Goal: Task Accomplishment & Management: Complete application form

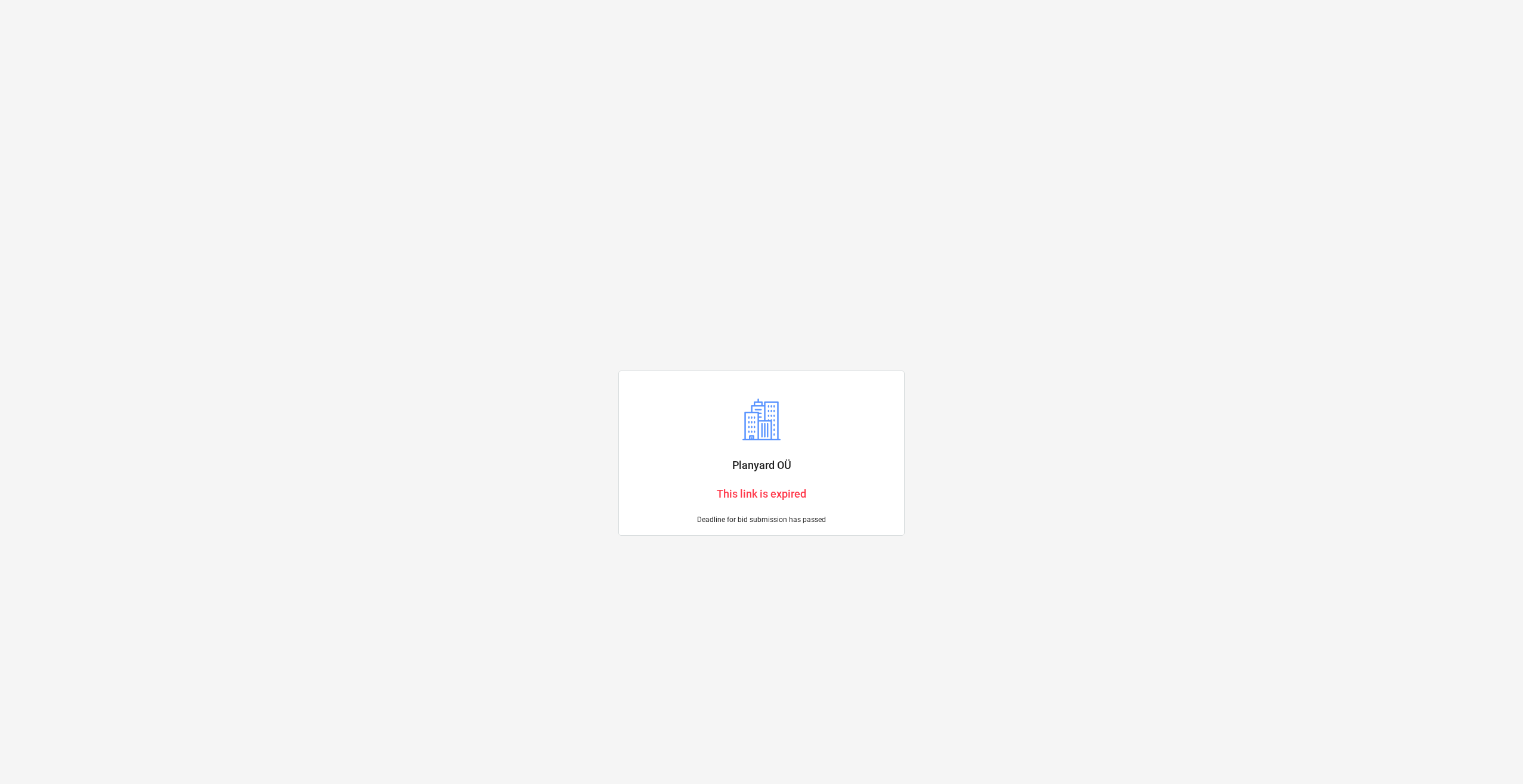
click at [1045, 291] on div "Planyard OÜ This link is expired Deadline for bid submission has passed" at bounding box center [761, 392] width 1523 height 784
click at [730, 289] on div "Planyard OÜ This link is expired Deadline for bid submission has passed" at bounding box center [761, 392] width 286 height 287
click at [802, 213] on div "Planyard OÜ This link is expired Deadline for bid submission has passed" at bounding box center [761, 392] width 1523 height 784
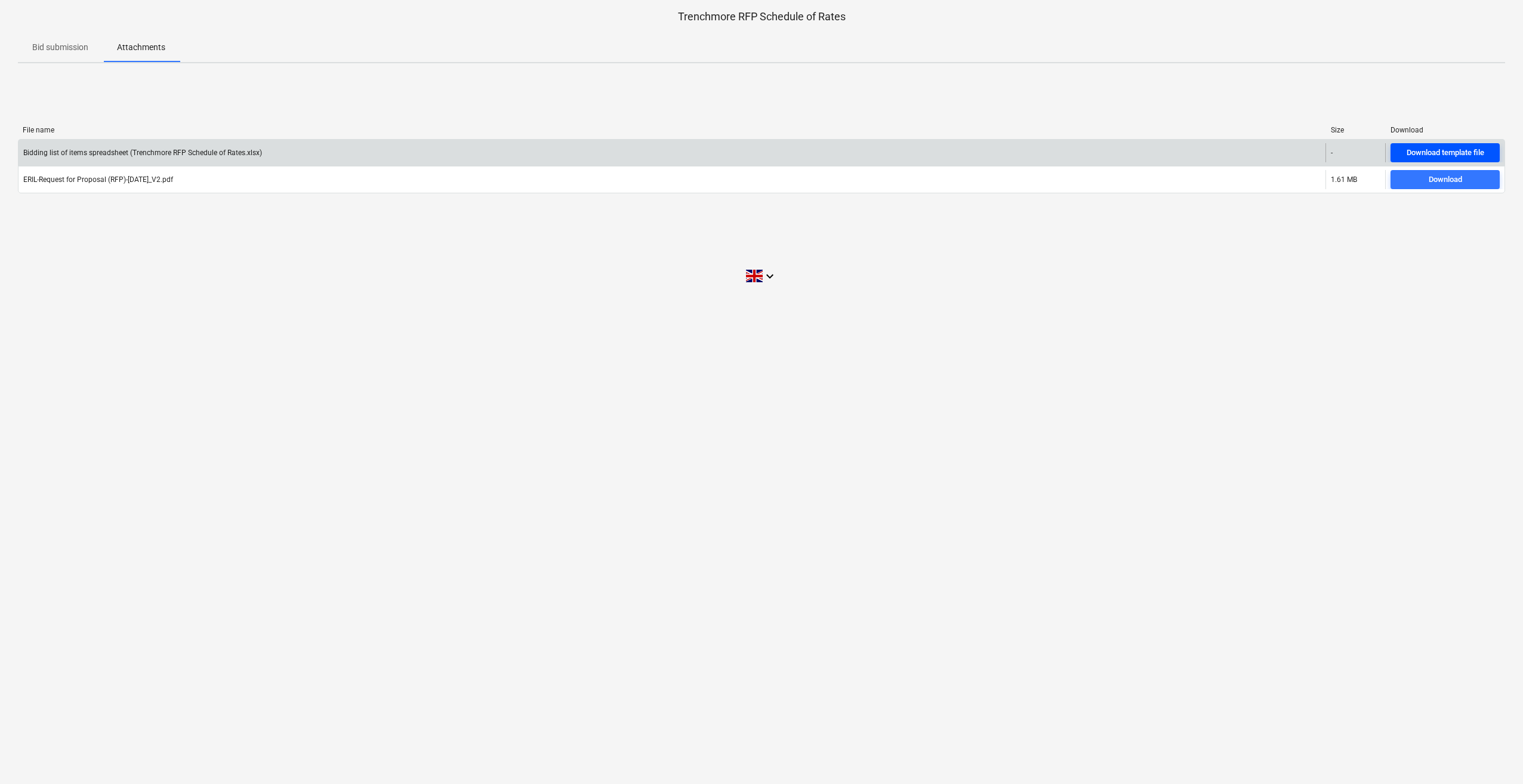
click at [1437, 148] on div "Download template file" at bounding box center [1445, 153] width 78 height 14
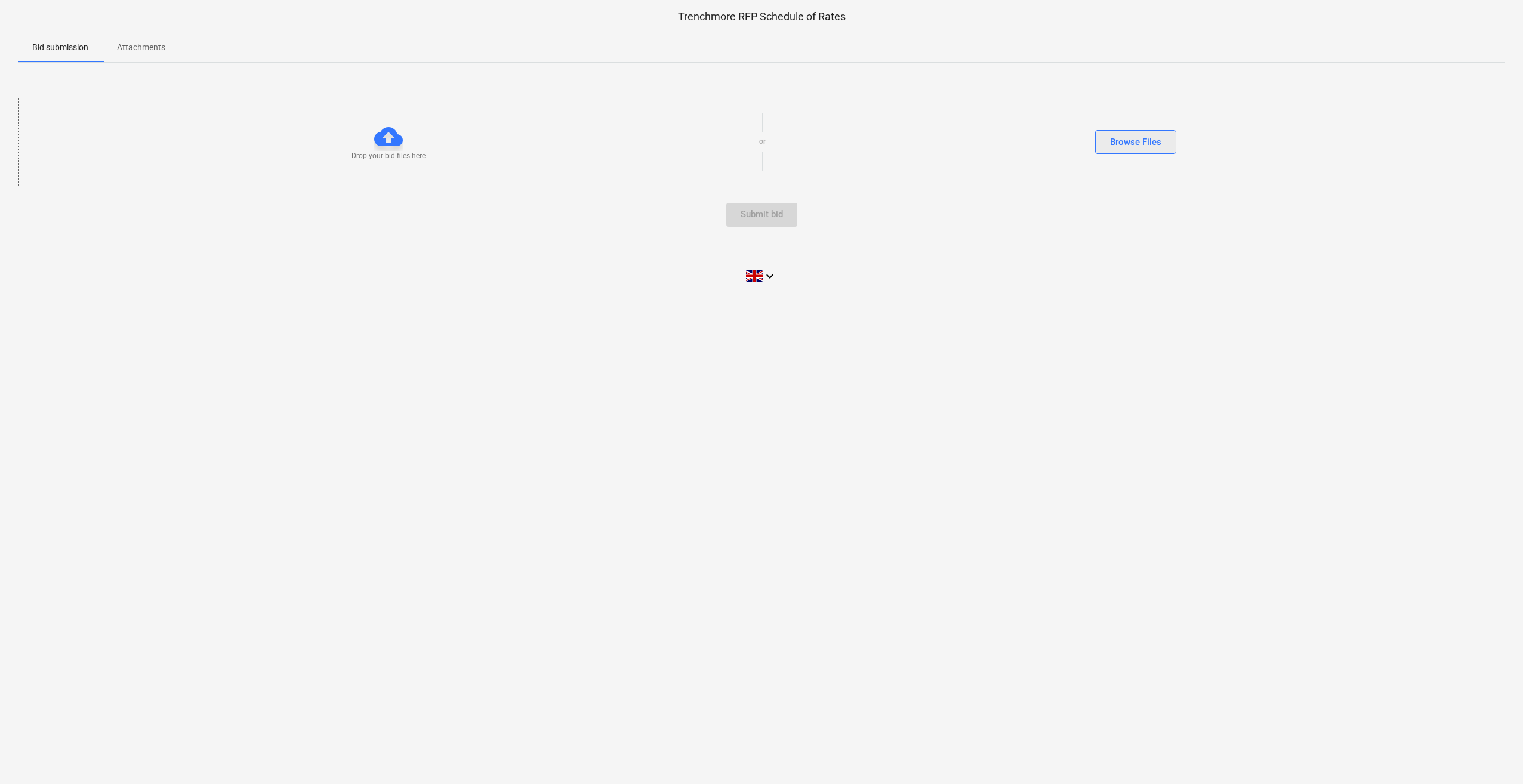
click at [1157, 138] on div "Browse Files" at bounding box center [1136, 142] width 51 height 15
click at [758, 229] on div "Submit bid" at bounding box center [762, 226] width 42 height 15
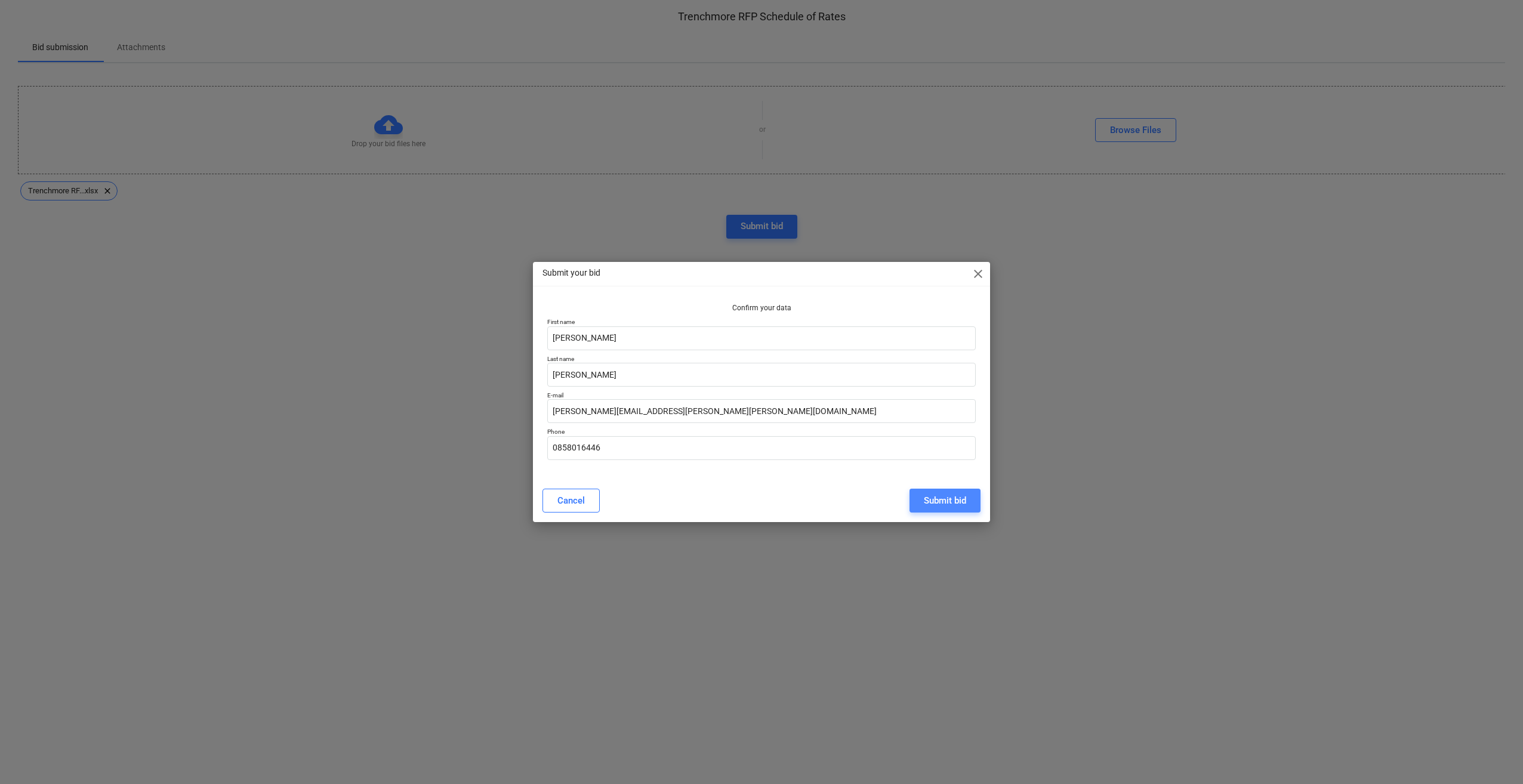
click at [944, 502] on div "Submit bid" at bounding box center [945, 501] width 42 height 15
